Goal: Check status: Check status

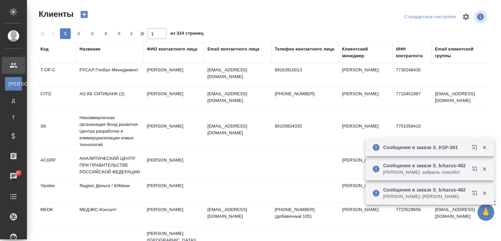
select select "RU"
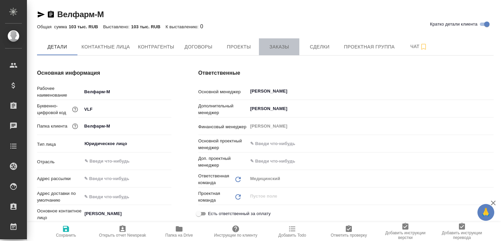
click at [275, 46] on span "Заказы" at bounding box center [279, 47] width 32 height 8
type textarea "x"
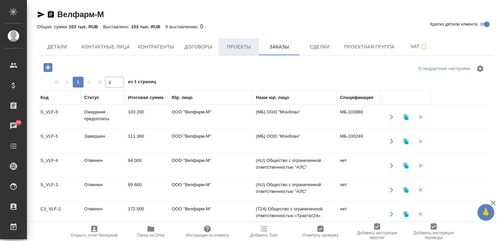
click at [248, 46] on span "Проекты" at bounding box center [238, 47] width 32 height 8
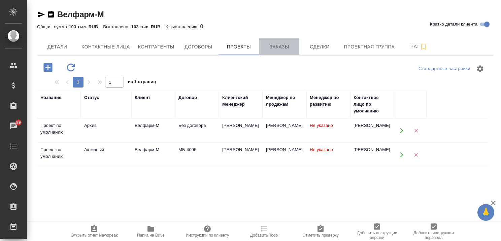
click at [276, 45] on span "Заказы" at bounding box center [279, 47] width 32 height 8
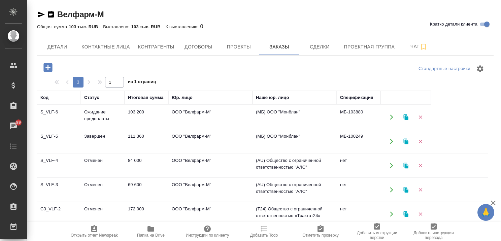
click at [491, 202] on icon "button" at bounding box center [493, 203] width 8 height 8
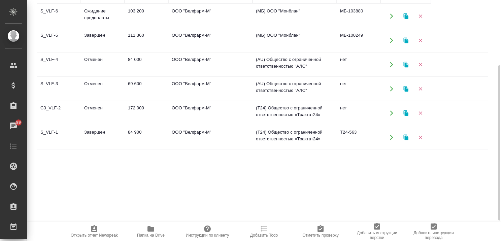
click at [90, 131] on td "Завершен" at bounding box center [103, 137] width 44 height 24
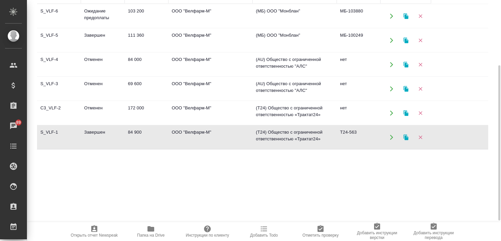
click at [90, 131] on td "Завершен" at bounding box center [103, 137] width 44 height 24
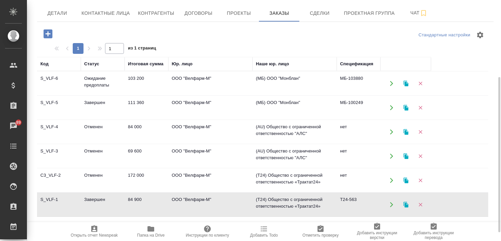
scroll to position [67, 0]
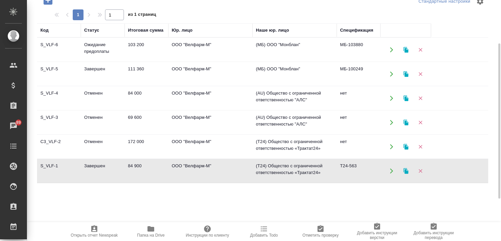
click at [98, 161] on td "Завершен" at bounding box center [103, 171] width 44 height 24
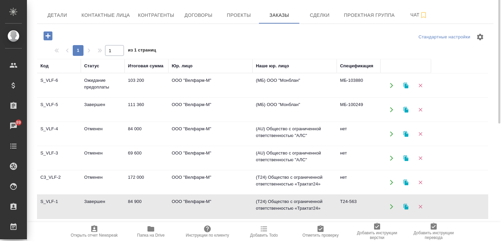
scroll to position [0, 0]
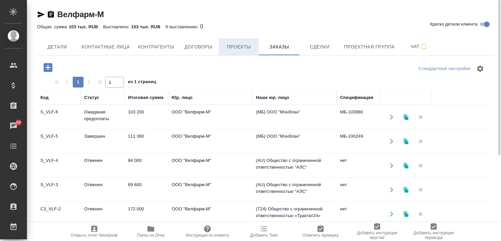
click at [230, 48] on span "Проекты" at bounding box center [238, 47] width 32 height 8
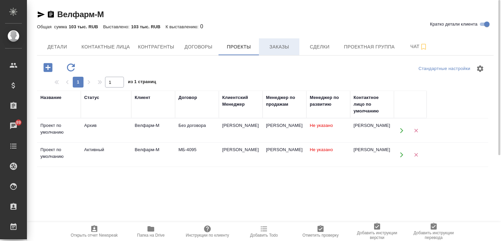
click at [279, 47] on span "Заказы" at bounding box center [279, 47] width 32 height 8
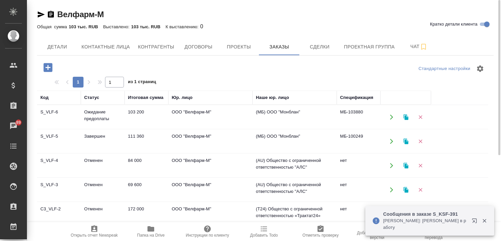
click at [88, 111] on td "Ожидание предоплаты" at bounding box center [103, 117] width 44 height 24
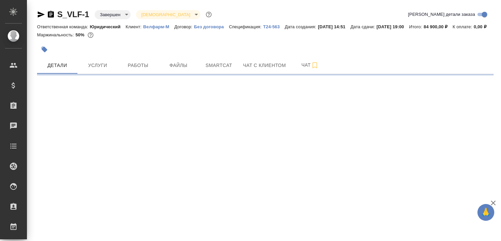
select select "RU"
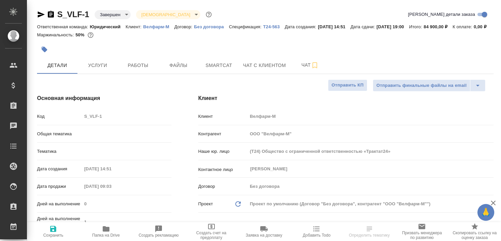
type textarea "x"
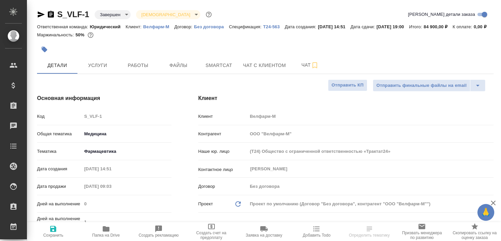
type textarea "x"
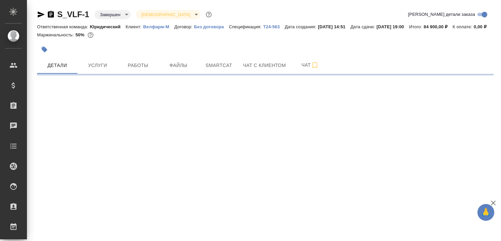
select select "RU"
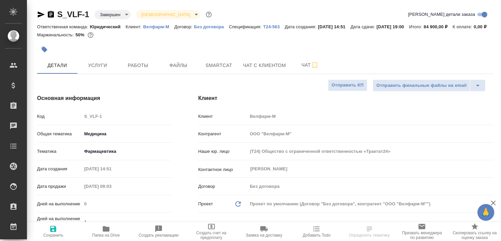
type textarea "x"
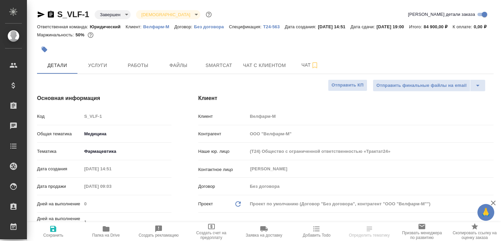
type textarea "x"
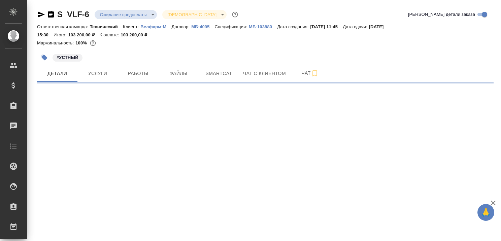
select select "RU"
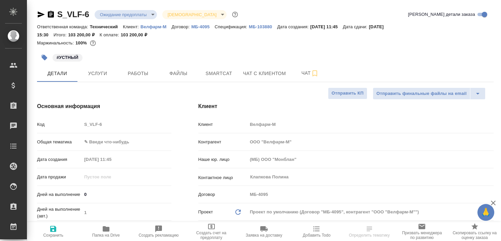
type textarea "x"
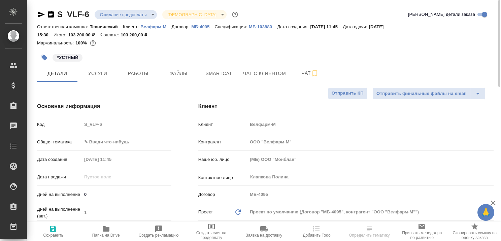
type textarea "x"
click at [153, 14] on body "🙏 .cls-1 fill:#fff; AWATERA Kairova Bella Клиенты Спецификации Заказы Чаты Todo…" at bounding box center [250, 120] width 501 height 241
